Goal: Task Accomplishment & Management: Manage account settings

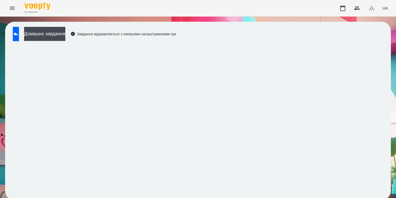
click at [11, 4] on button "Menu" at bounding box center [12, 8] width 12 height 12
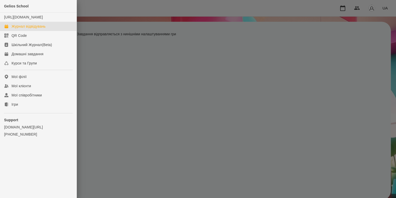
click at [35, 29] on div "Журнал відвідувань" at bounding box center [29, 26] width 34 height 5
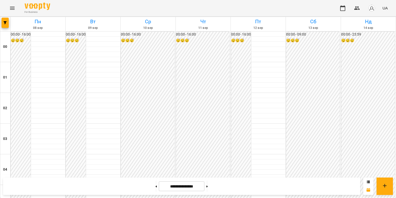
scroll to position [256, 0]
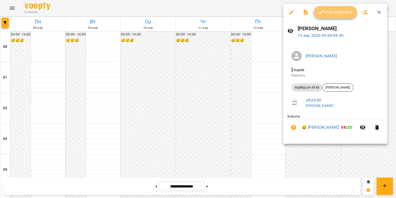
click at [288, 13] on icon "button" at bounding box center [321, 12] width 6 height 6
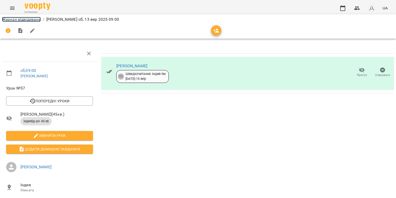
click at [23, 20] on link "Журнал відвідувань" at bounding box center [21, 19] width 39 height 5
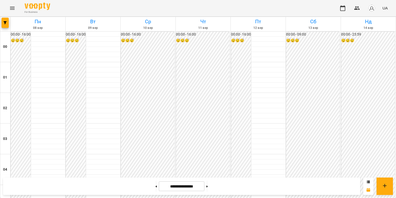
scroll to position [256, 0]
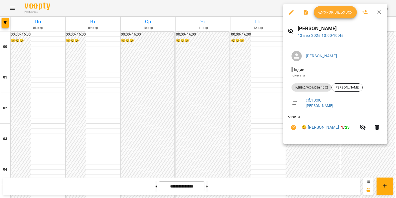
click at [288, 12] on span "Урок відбувся" at bounding box center [335, 12] width 35 height 6
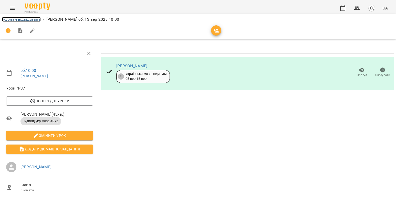
click at [35, 20] on link "Журнал відвідувань" at bounding box center [21, 19] width 39 height 5
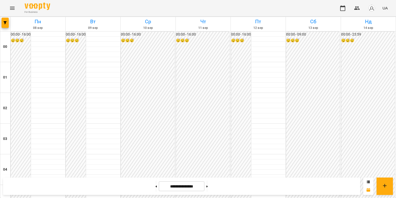
scroll to position [338, 0]
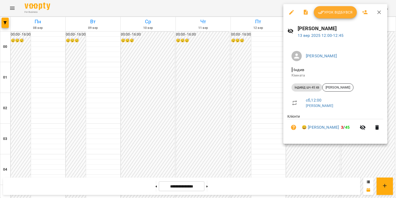
click at [288, 13] on span "Урок відбувся" at bounding box center [335, 12] width 35 height 6
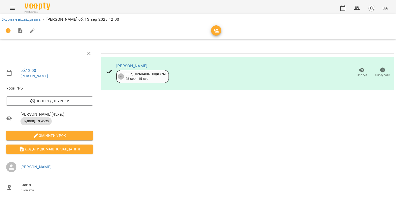
click at [29, 13] on span "For Business" at bounding box center [38, 11] width 26 height 3
click at [30, 19] on link "Журнал відвідувань" at bounding box center [21, 19] width 39 height 5
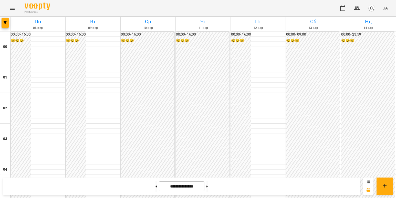
scroll to position [307, 0]
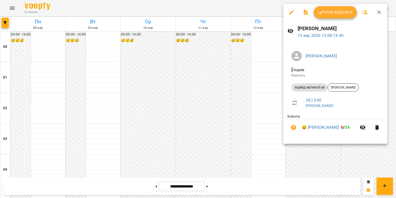
click at [288, 16] on button "Урок відбувся" at bounding box center [335, 12] width 43 height 12
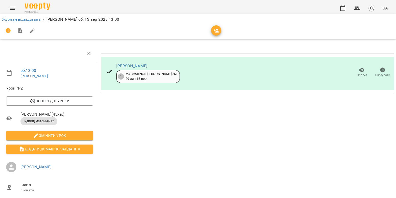
click at [35, 22] on li "Журнал відвідувань" at bounding box center [21, 19] width 39 height 6
click at [36, 17] on li "Журнал відвідувань" at bounding box center [21, 19] width 39 height 6
click at [36, 17] on link "Журнал відвідувань" at bounding box center [21, 19] width 39 height 5
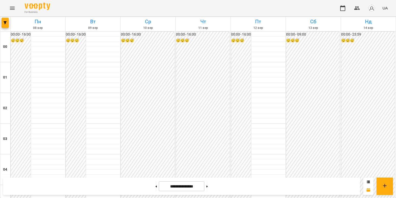
scroll to position [410, 0]
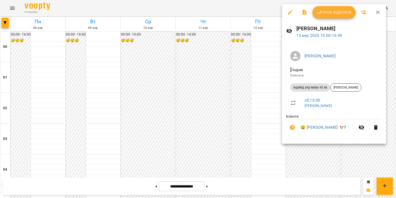
click at [288, 10] on span "Урок відбувся" at bounding box center [333, 12] width 35 height 6
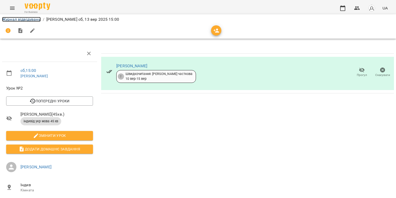
click at [19, 20] on link "Журнал відвідувань" at bounding box center [21, 19] width 39 height 5
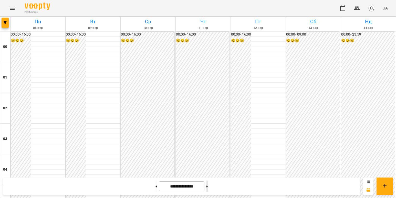
click at [208, 139] on button at bounding box center [206, 186] width 1 height 11
type input "**********"
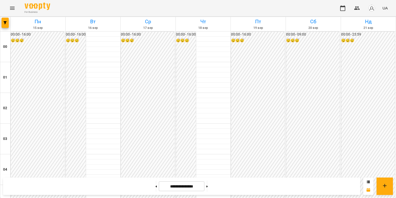
scroll to position [435, 0]
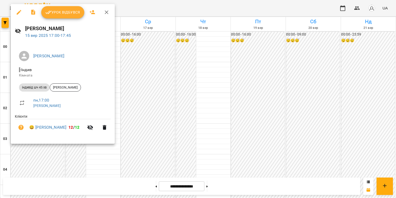
drag, startPoint x: 171, startPoint y: 74, endPoint x: 132, endPoint y: 100, distance: 46.6
click at [170, 74] on div at bounding box center [198, 99] width 396 height 198
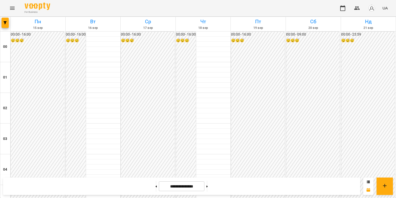
scroll to position [461, 0]
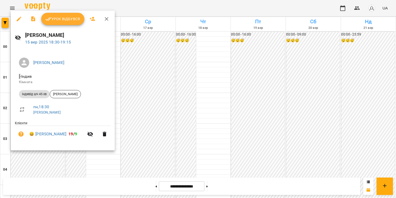
click at [124, 139] on div at bounding box center [198, 99] width 396 height 198
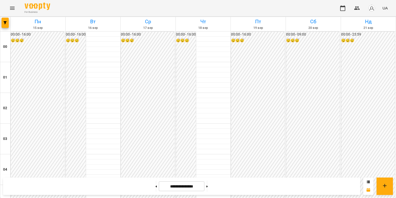
scroll to position [512, 0]
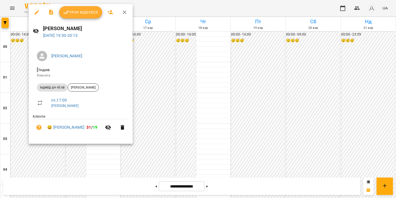
click at [88, 139] on div at bounding box center [198, 99] width 396 height 198
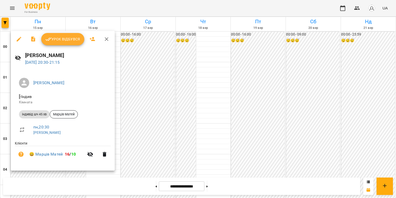
click at [33, 139] on div at bounding box center [198, 99] width 396 height 198
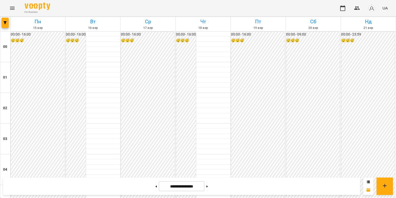
scroll to position [563, 0]
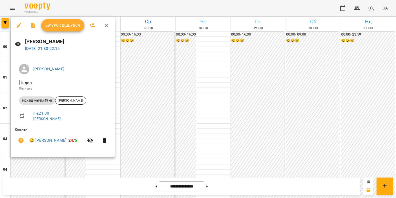
click at [19, 139] on div at bounding box center [198, 99] width 396 height 198
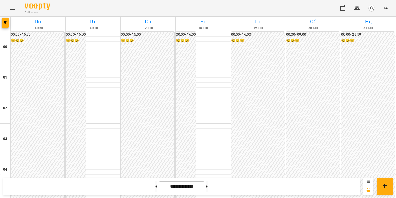
scroll to position [512, 0]
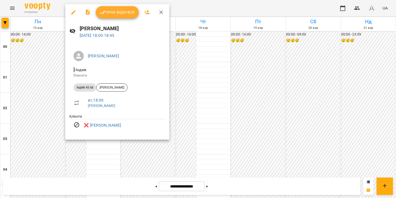
click at [77, 139] on div at bounding box center [198, 99] width 396 height 198
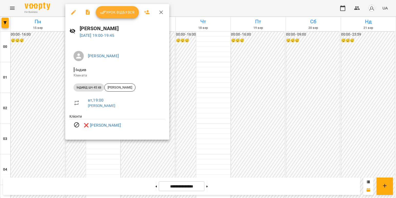
click at [89, 139] on div at bounding box center [198, 99] width 396 height 198
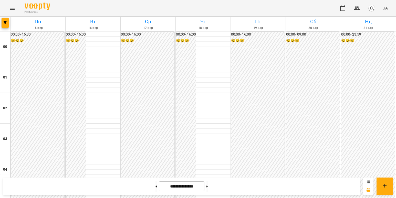
scroll to position [543, 0]
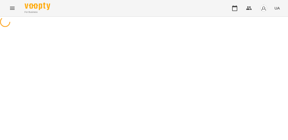
select select "**********"
